Goal: Check status: Check status

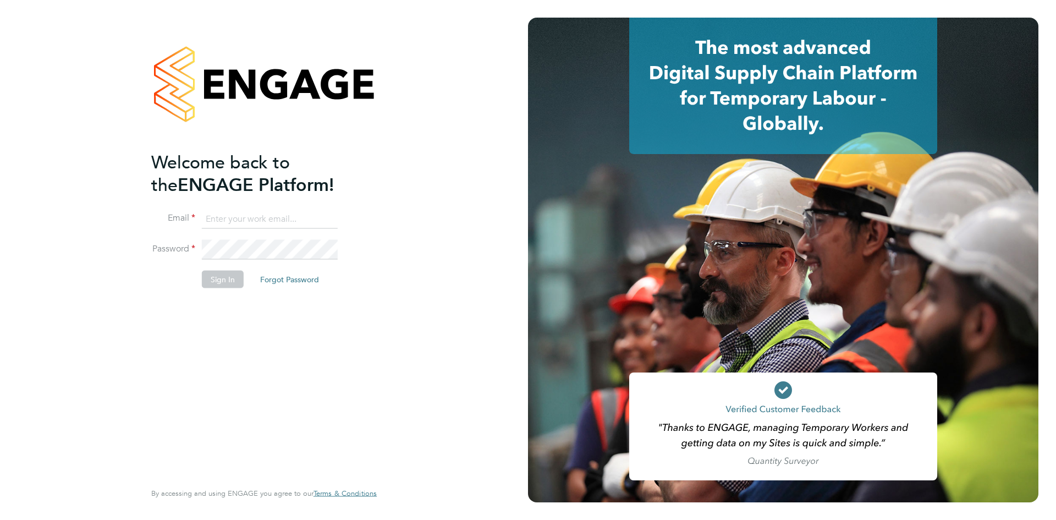
type input "mark.ford@huntereducation.co.uk"
click at [229, 277] on button "Sign In" at bounding box center [223, 280] width 42 height 18
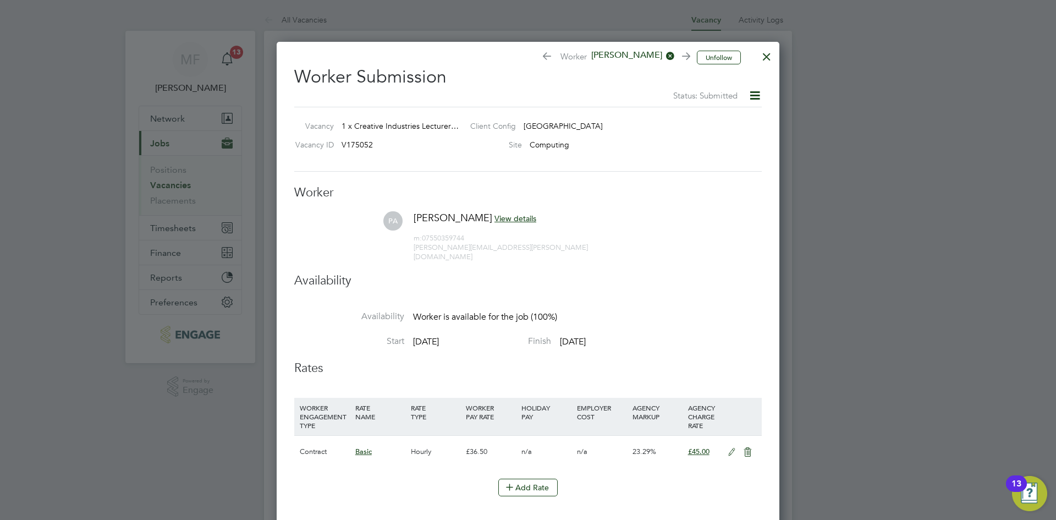
click at [766, 51] on div at bounding box center [767, 54] width 20 height 20
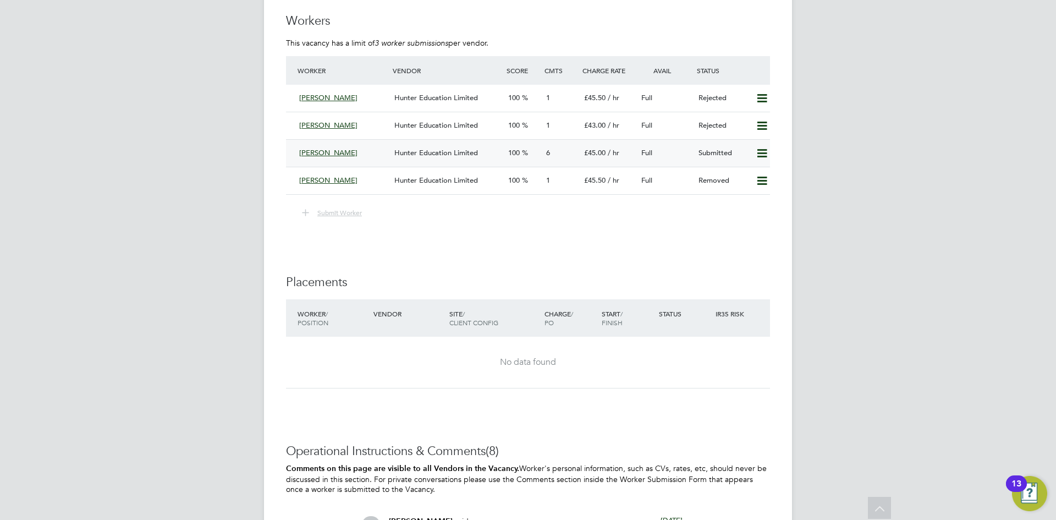
click at [357, 157] on div "[PERSON_NAME]" at bounding box center [342, 153] width 95 height 18
